Goal: Task Accomplishment & Management: Use online tool/utility

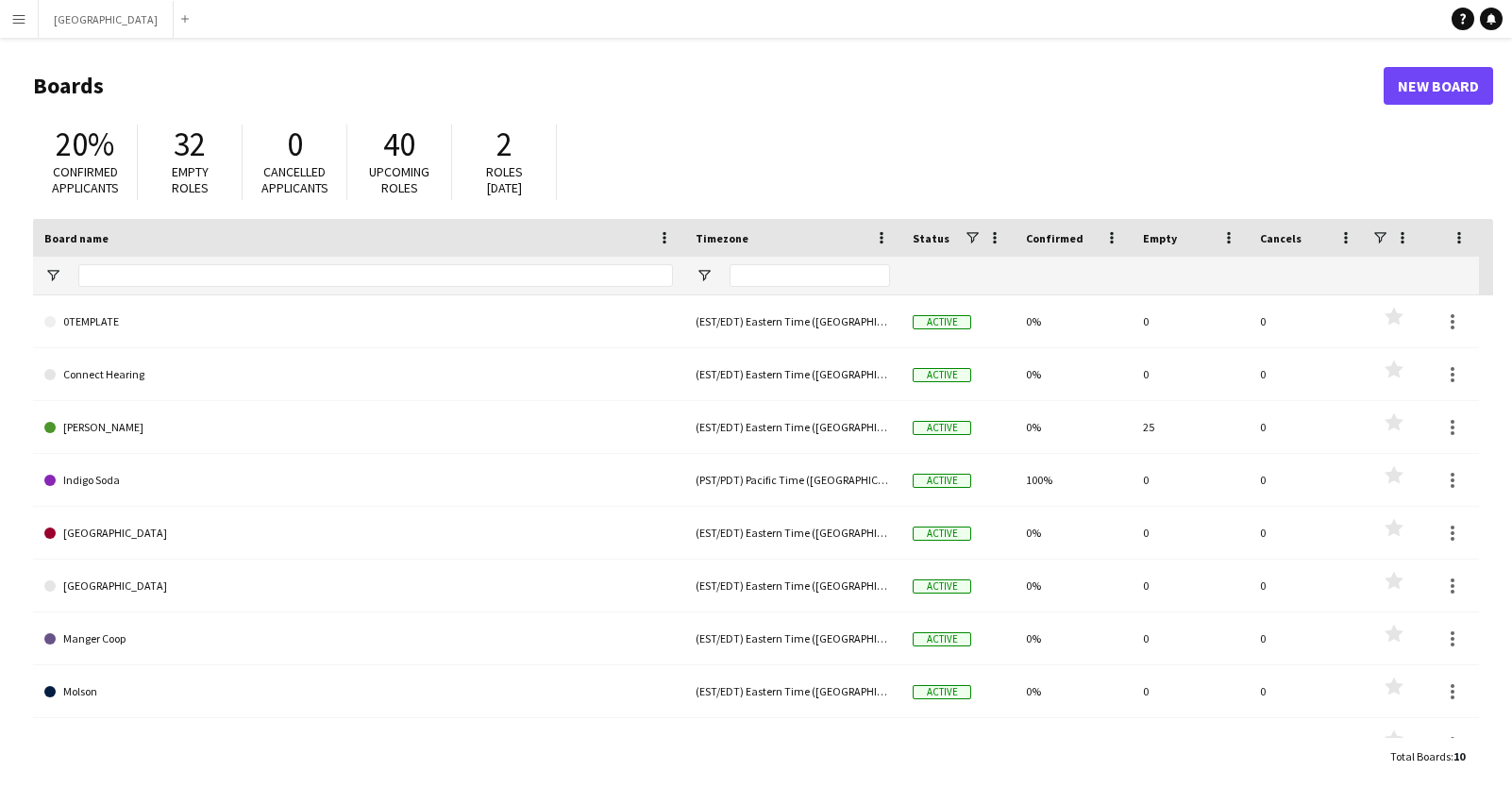
click at [9, 15] on button "Menu" at bounding box center [19, 19] width 38 height 38
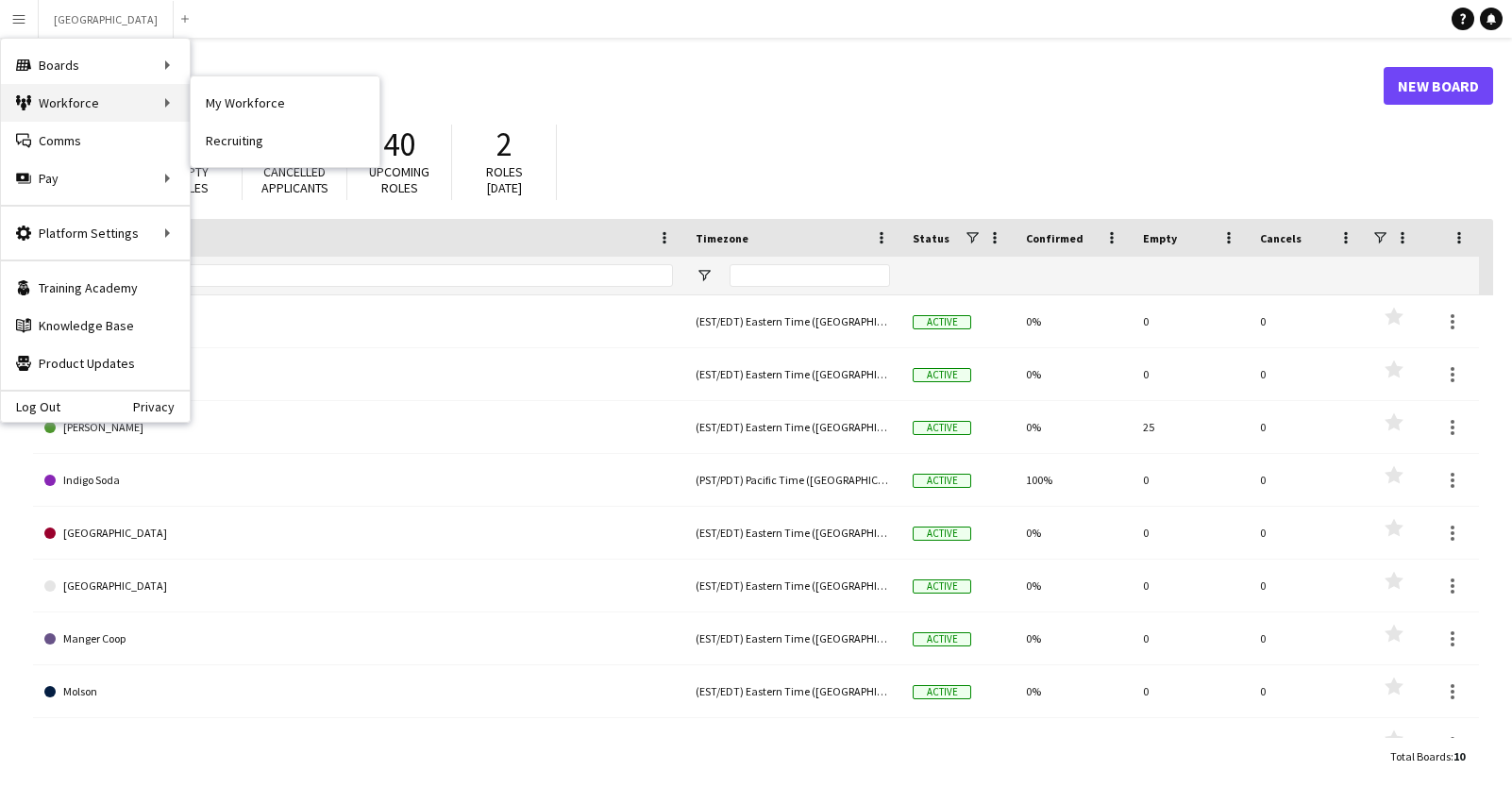
click at [91, 104] on div "Workforce Workforce" at bounding box center [95, 103] width 189 height 38
click at [242, 139] on link "Recruiting" at bounding box center [284, 141] width 189 height 38
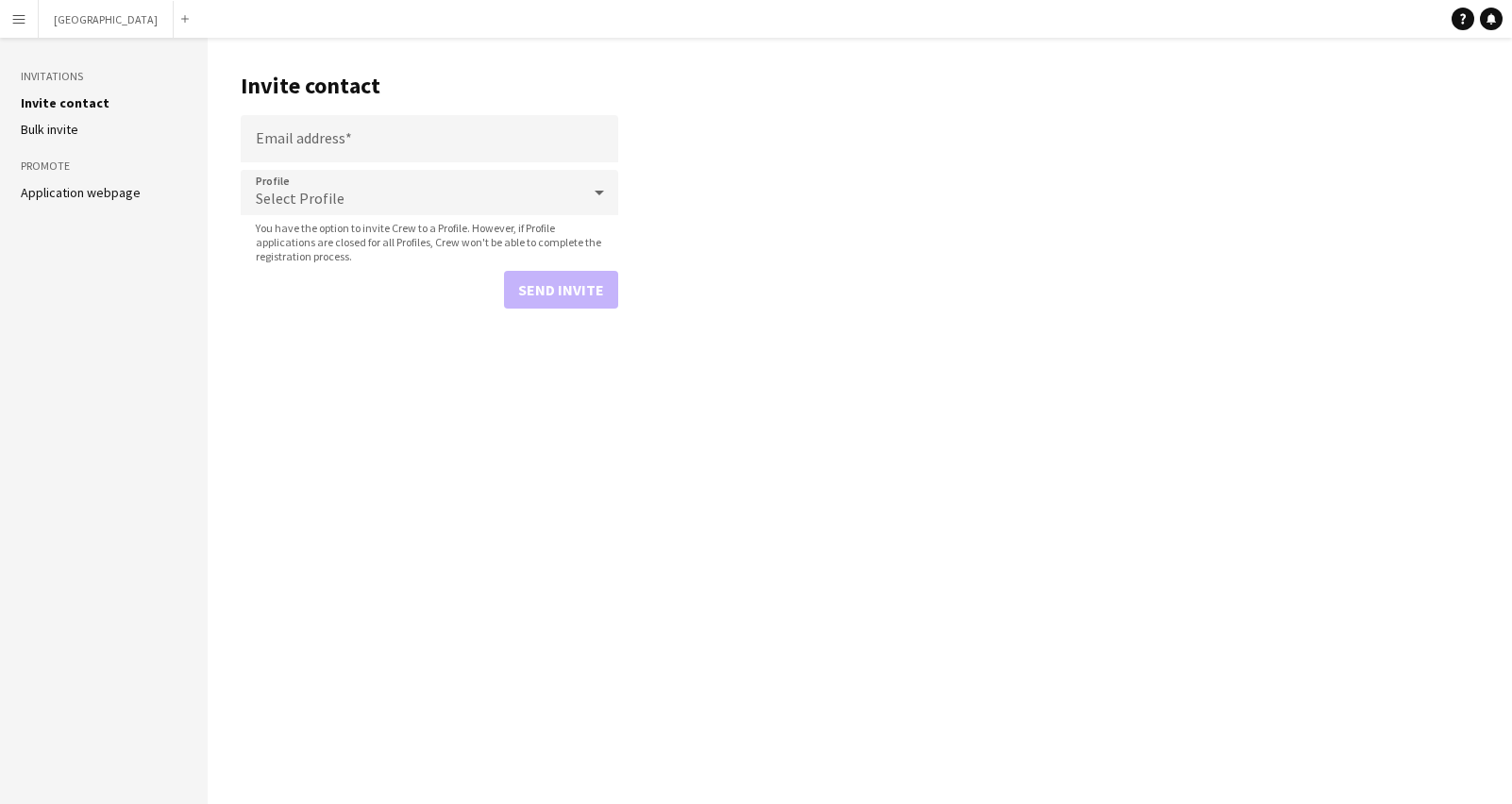
click at [70, 192] on link "Application webpage" at bounding box center [81, 192] width 120 height 17
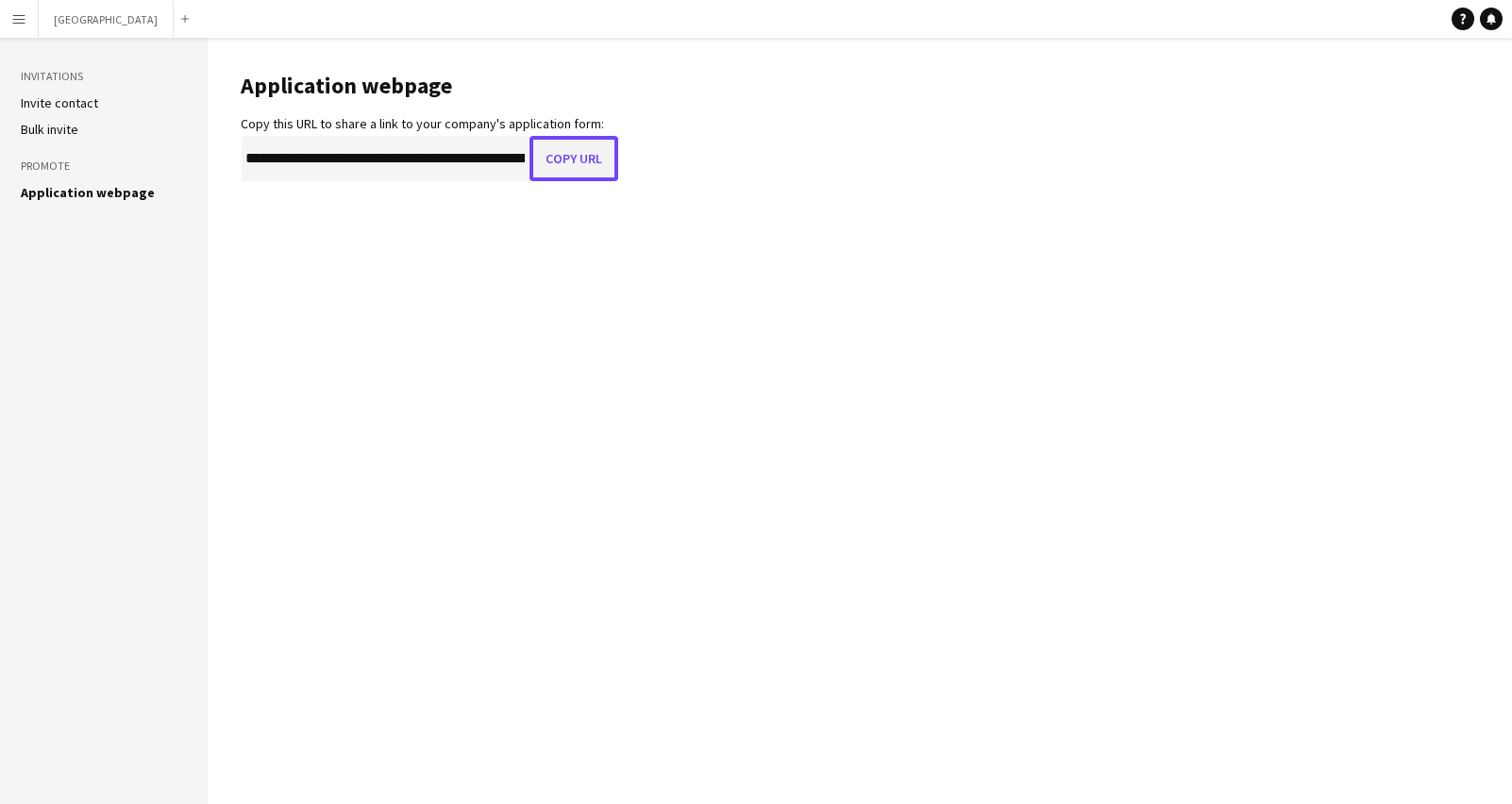
click at [563, 167] on button "Copy URL" at bounding box center [574, 158] width 89 height 45
